Goal: Information Seeking & Learning: Learn about a topic

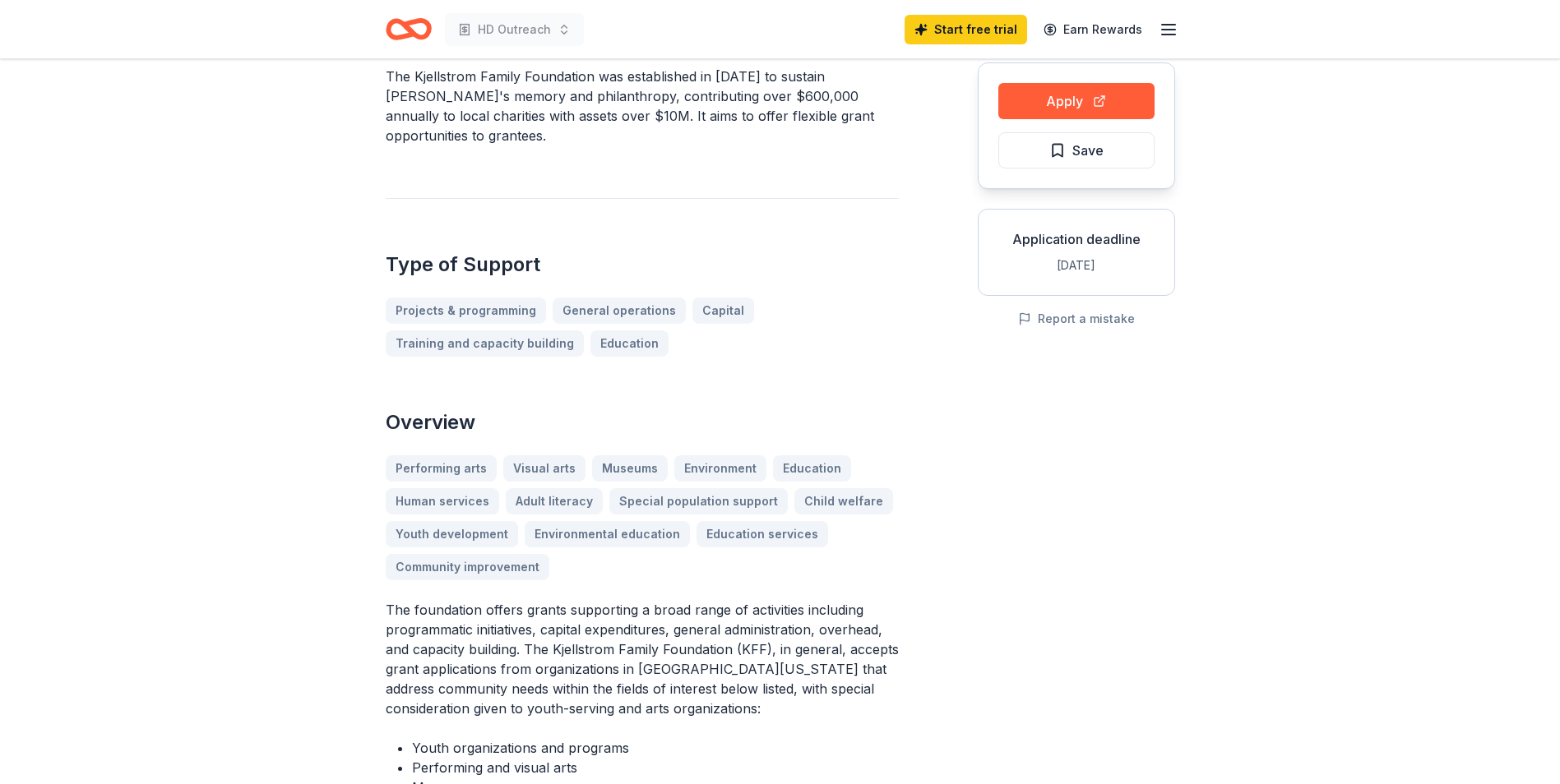
scroll to position [164, 0]
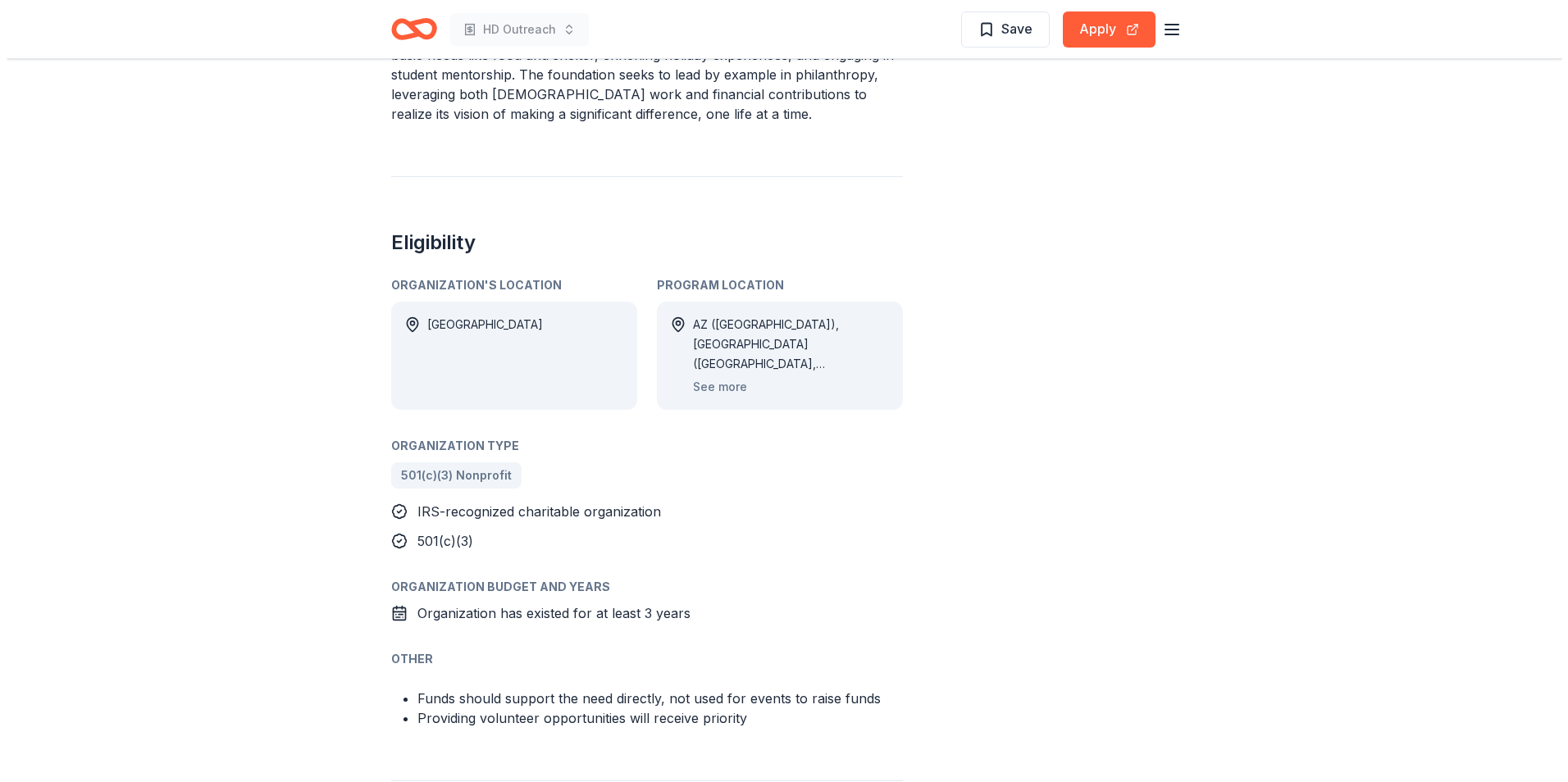
scroll to position [820, 0]
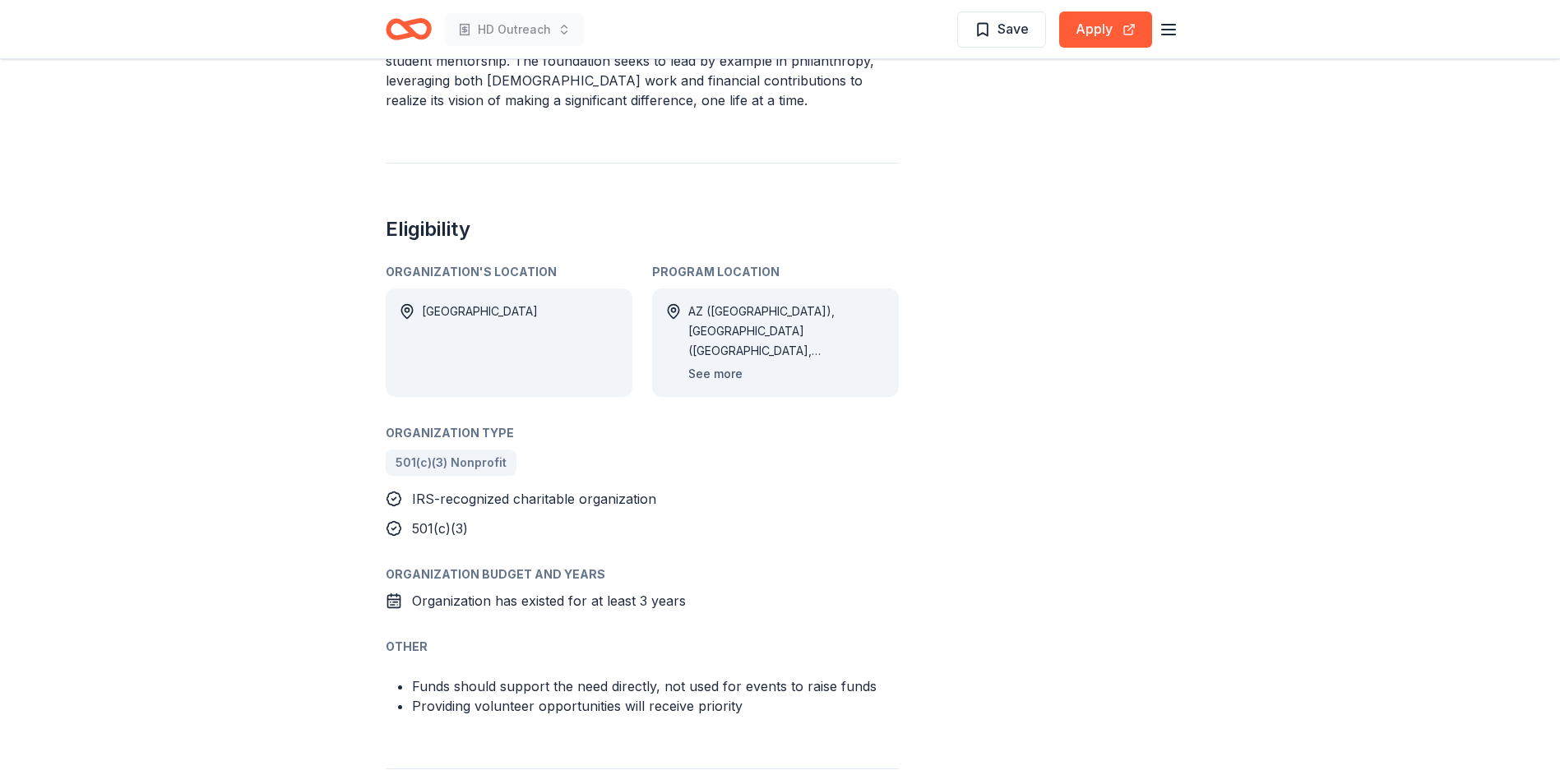
click at [706, 367] on button "See more" at bounding box center [715, 374] width 54 height 20
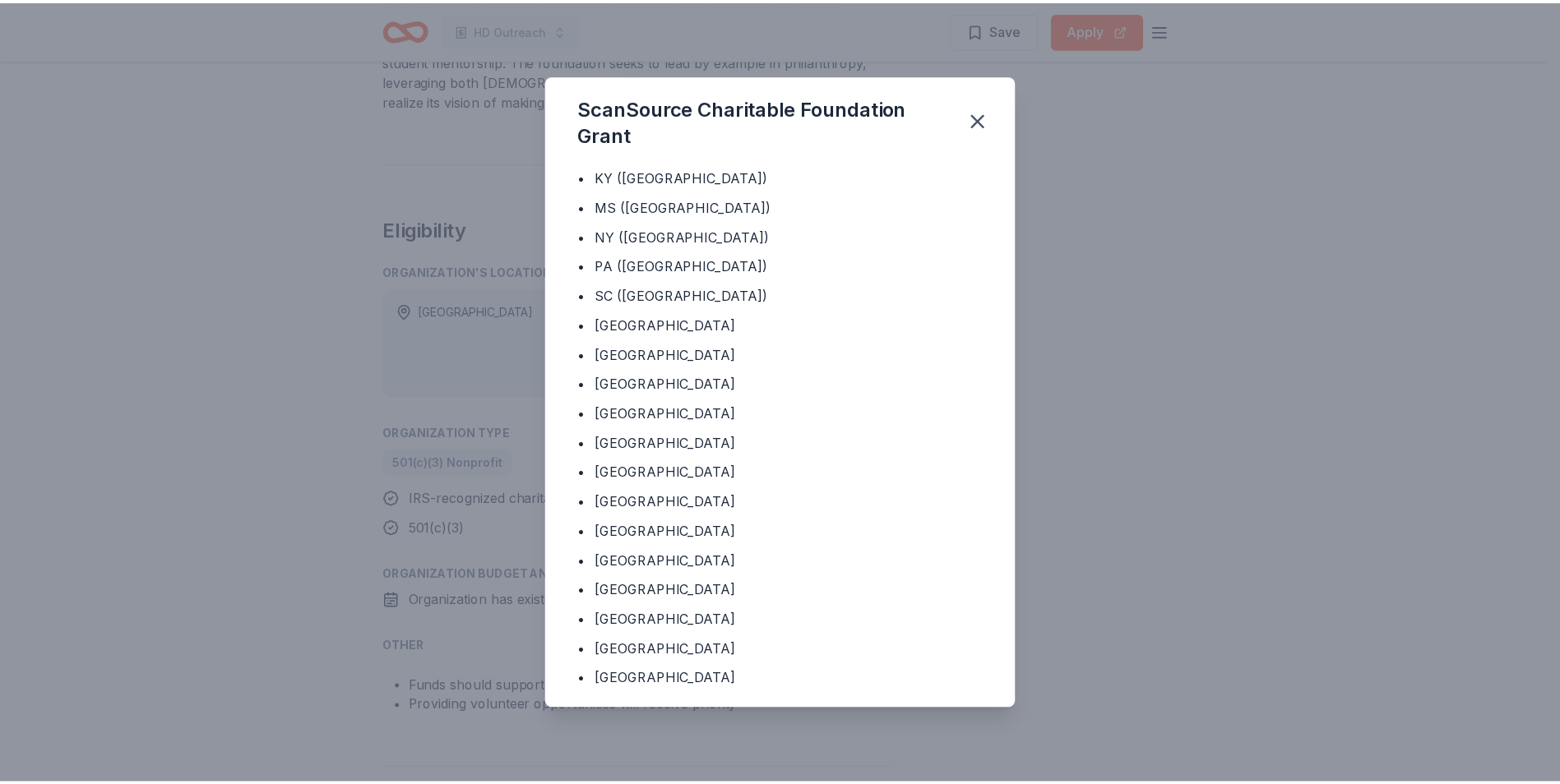
scroll to position [211, 0]
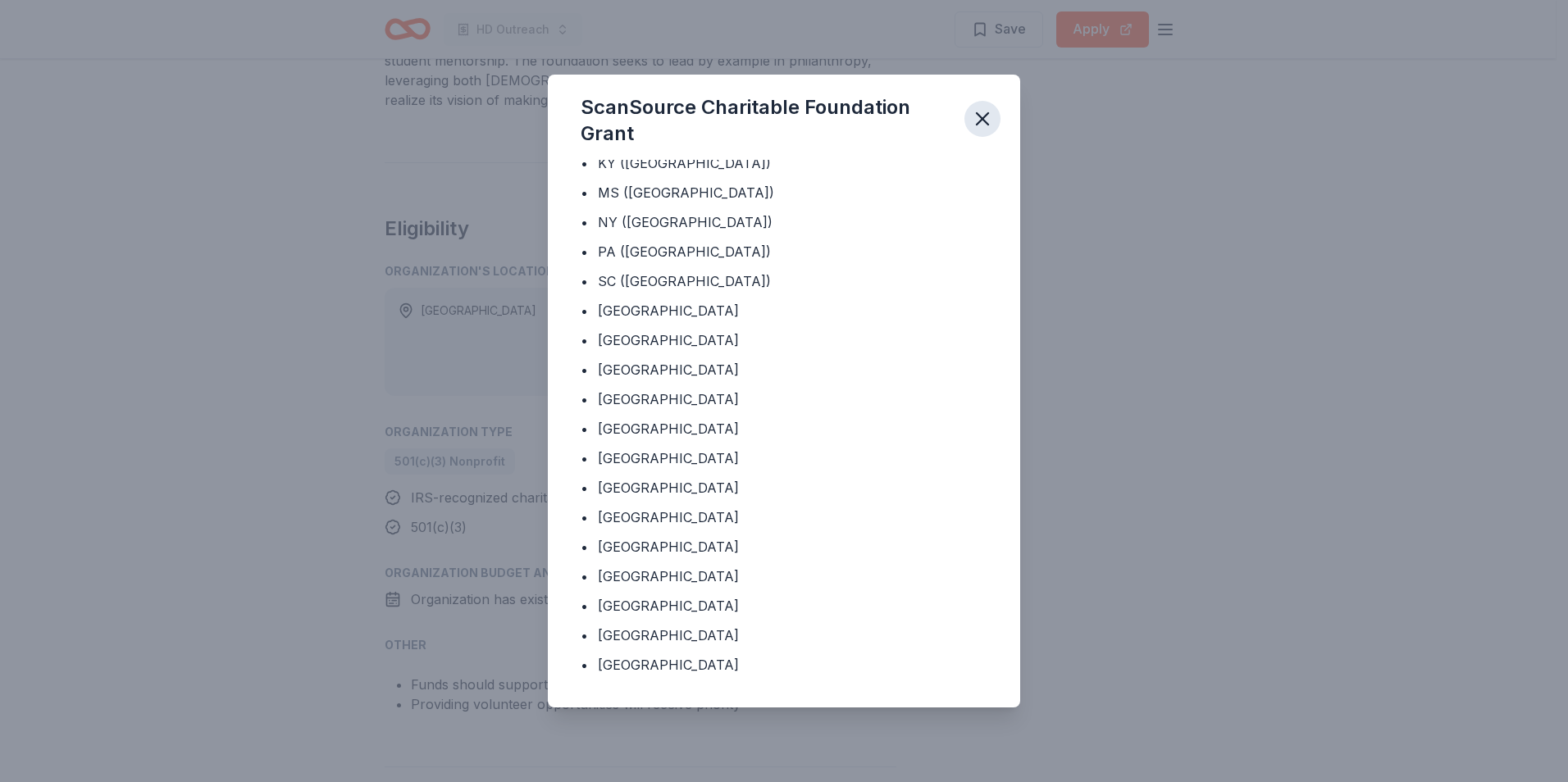
click at [984, 120] on icon "button" at bounding box center [981, 118] width 23 height 23
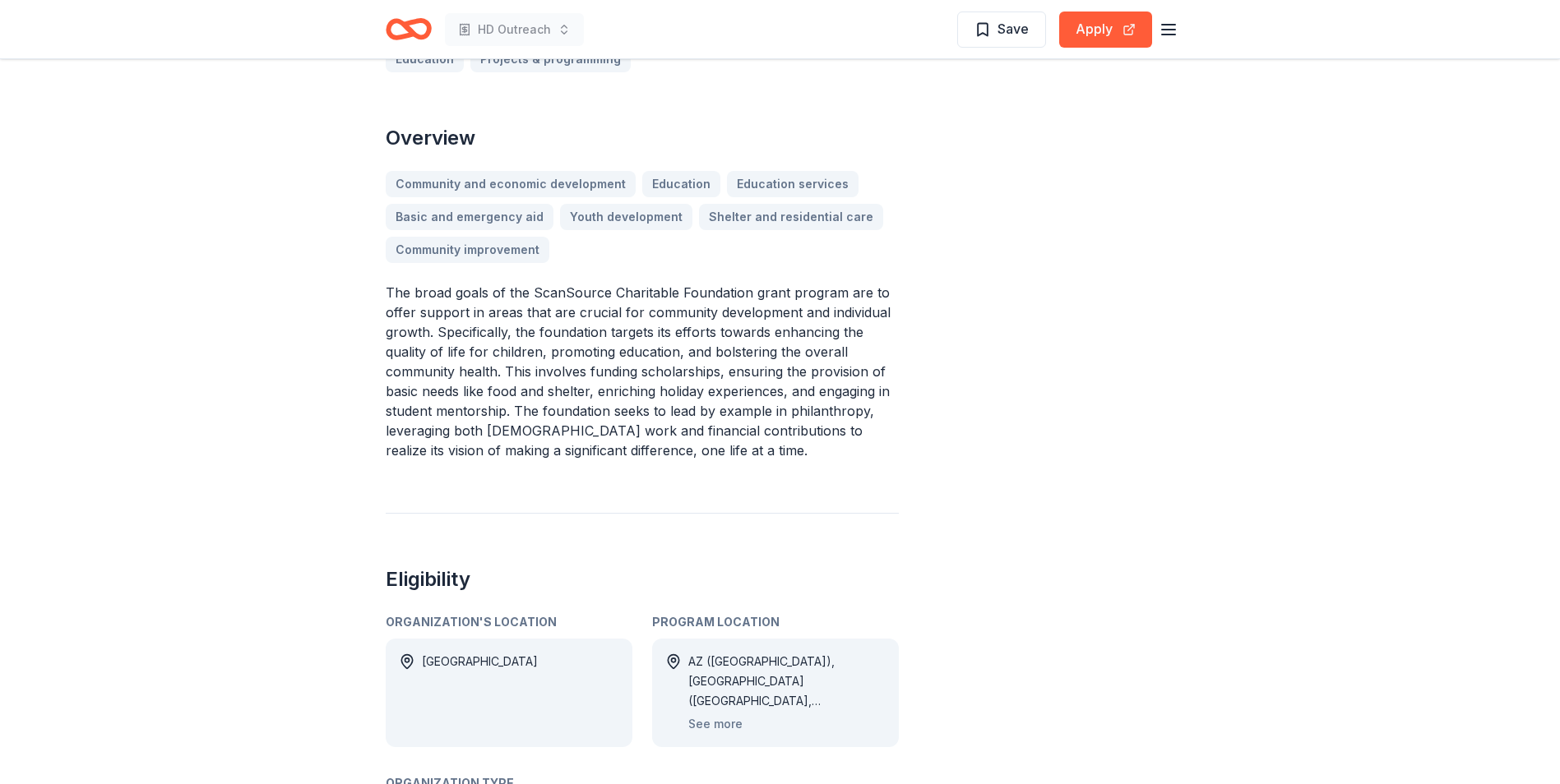
scroll to position [411, 0]
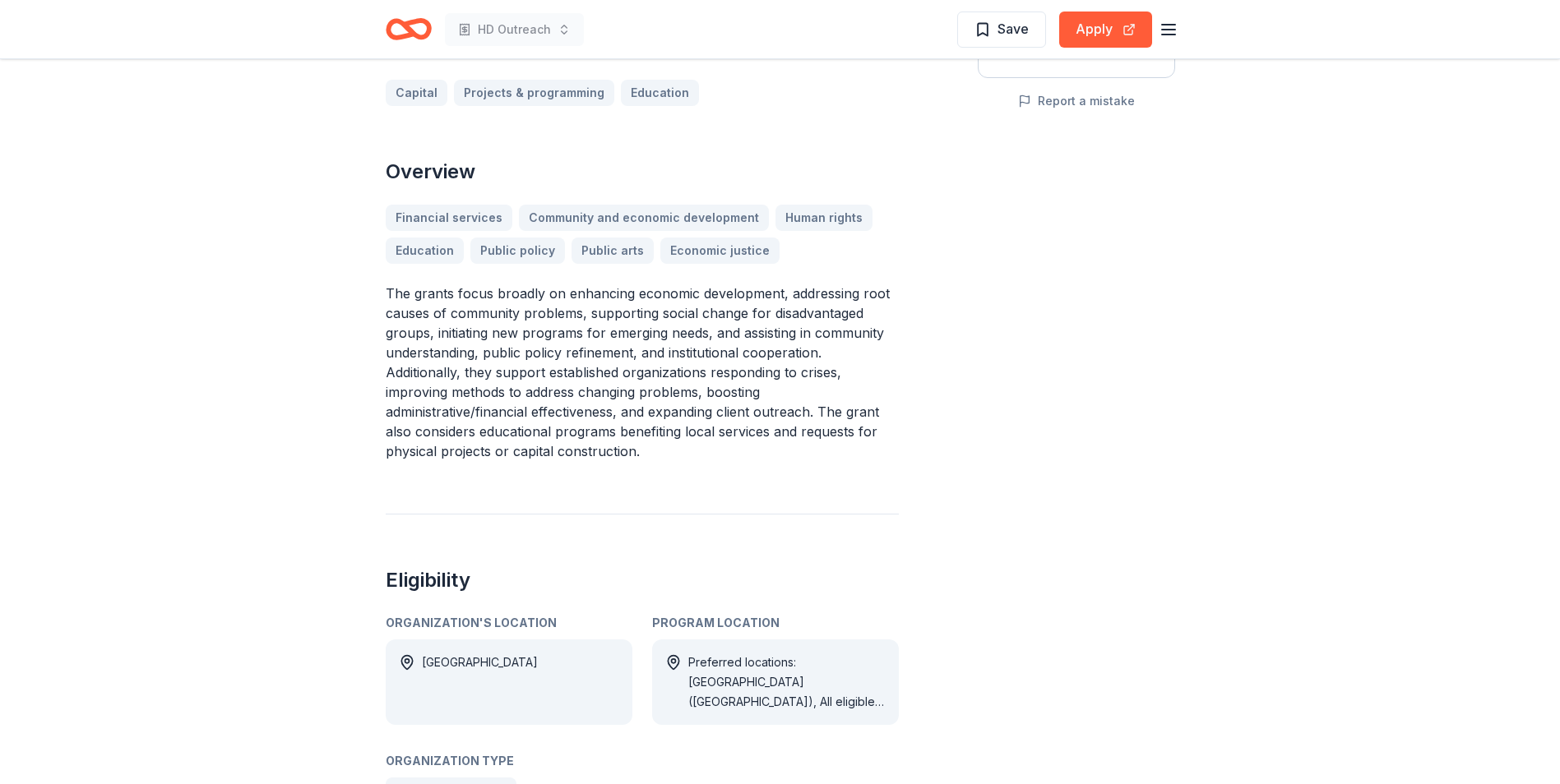
scroll to position [164, 0]
